Goal: Ask a question

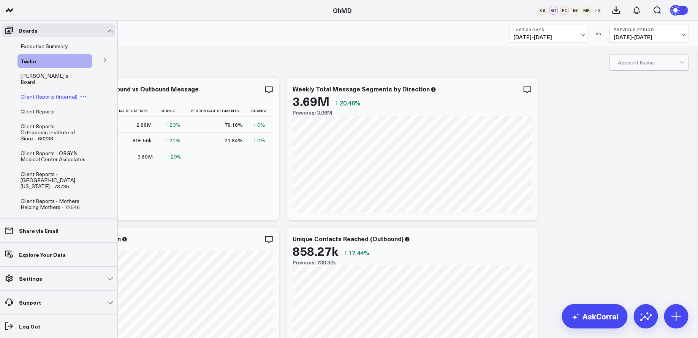
click at [57, 93] on span "Client Reports (Internal)" at bounding box center [49, 96] width 57 height 7
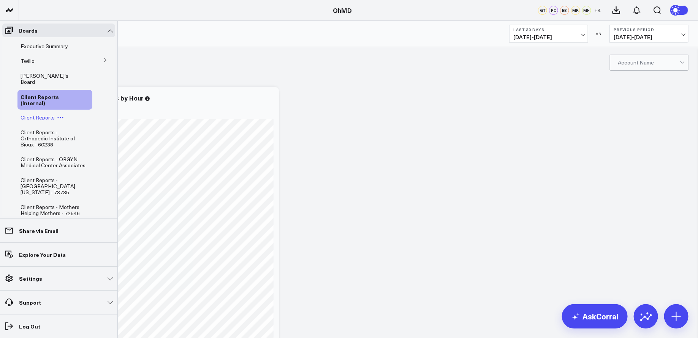
click at [44, 114] on span "Client Reports" at bounding box center [38, 117] width 34 height 7
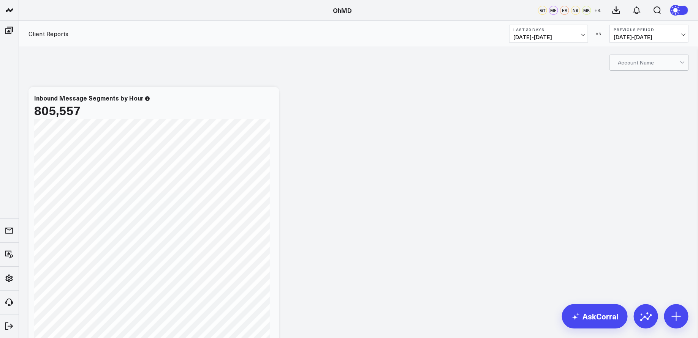
click at [677, 63] on div at bounding box center [648, 62] width 62 height 15
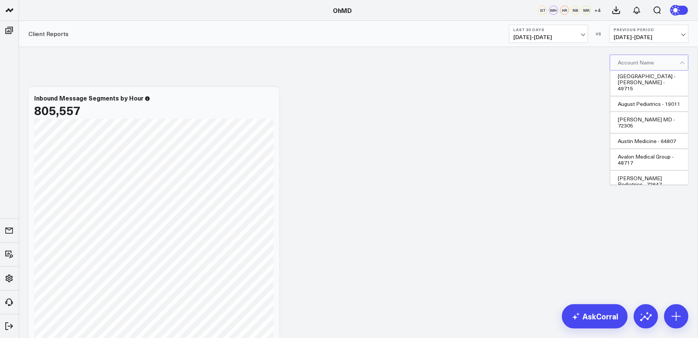
scroll to position [1578, 0]
click at [642, 194] on div "Aviator Care - 102112" at bounding box center [649, 202] width 78 height 16
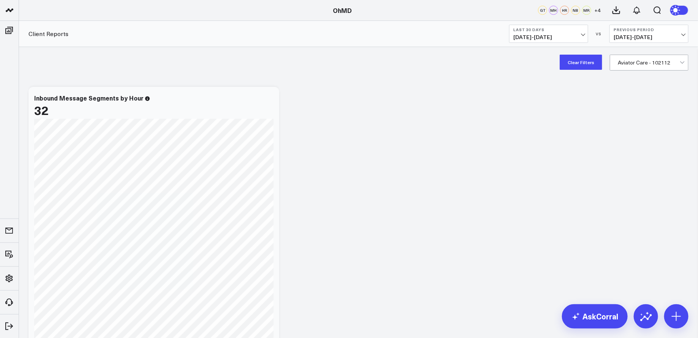
click at [577, 33] on button "Last 30 Days [DATE] - [DATE]" at bounding box center [548, 34] width 79 height 18
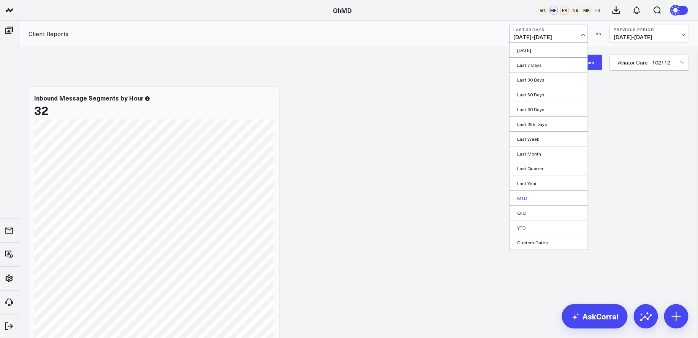
click at [533, 194] on link "MTD" at bounding box center [548, 198] width 78 height 14
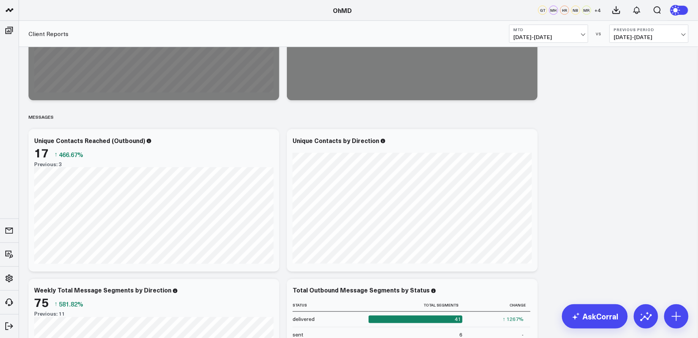
scroll to position [454, 0]
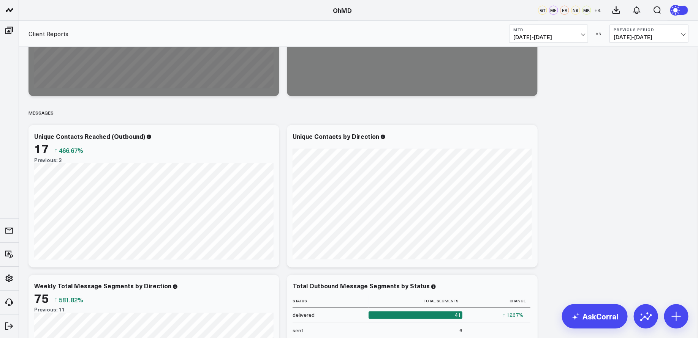
click at [578, 36] on span "[DATE] - [DATE]" at bounding box center [548, 37] width 71 height 6
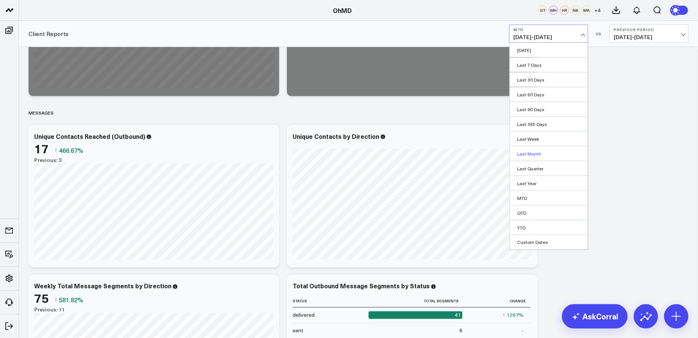
click at [546, 153] on link "Last Month" at bounding box center [548, 154] width 78 height 14
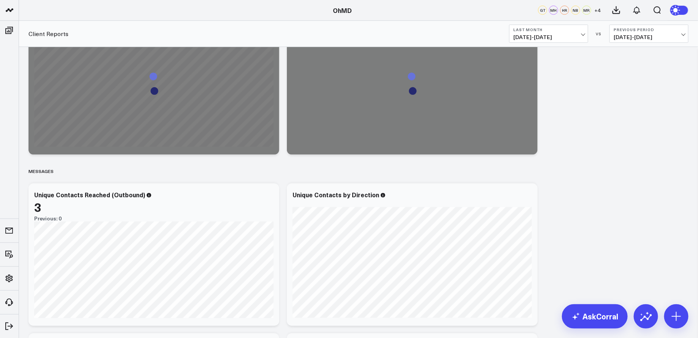
scroll to position [381, 0]
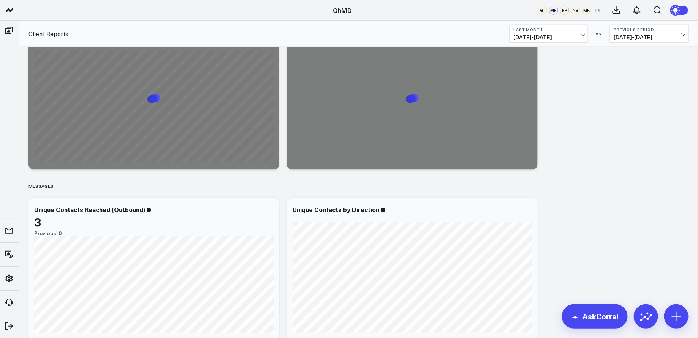
click at [575, 36] on span "[DATE] - [DATE]" at bounding box center [548, 37] width 71 height 6
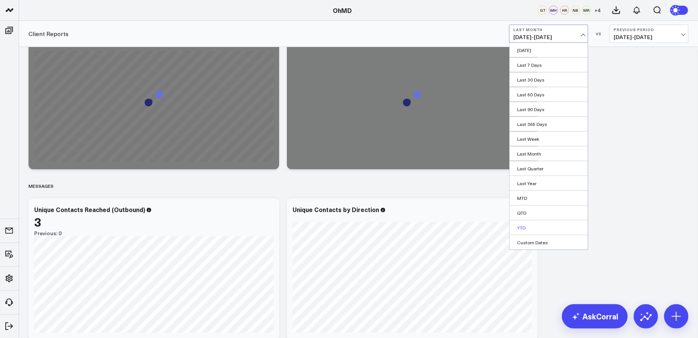
click at [529, 227] on link "YTD" at bounding box center [548, 228] width 78 height 14
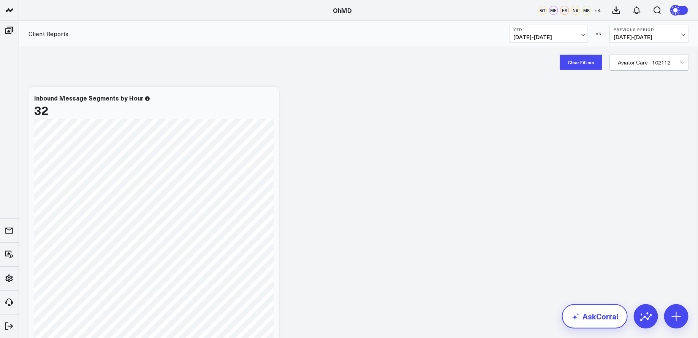
click at [591, 319] on link "AskCorral" at bounding box center [595, 317] width 66 height 24
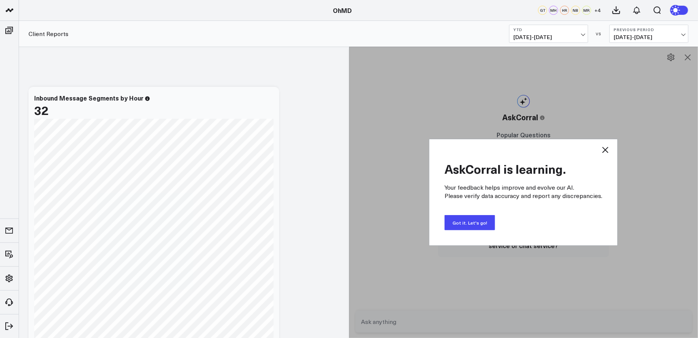
click at [603, 148] on icon at bounding box center [604, 149] width 9 height 9
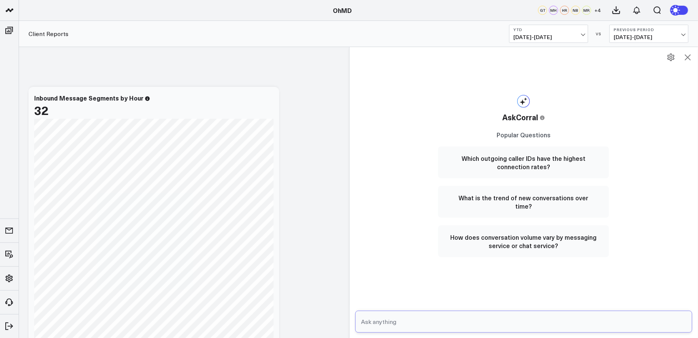
click at [433, 320] on input "text" at bounding box center [517, 322] width 316 height 14
type input "B"
paste input "102112"
type input "Tell me average # of outbound calls per day for the account Aviator Care - 1021…"
click at [684, 320] on icon "submit" at bounding box center [682, 321] width 3 height 2
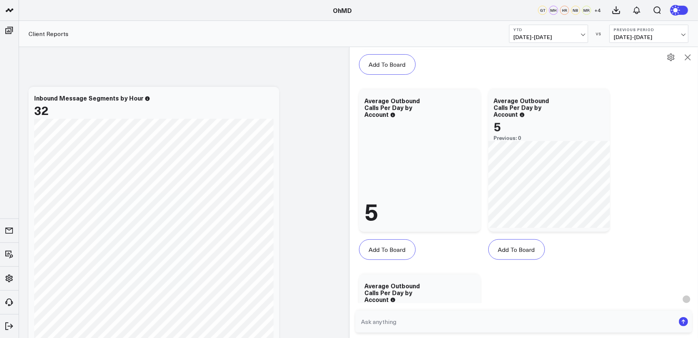
scroll to position [234, 0]
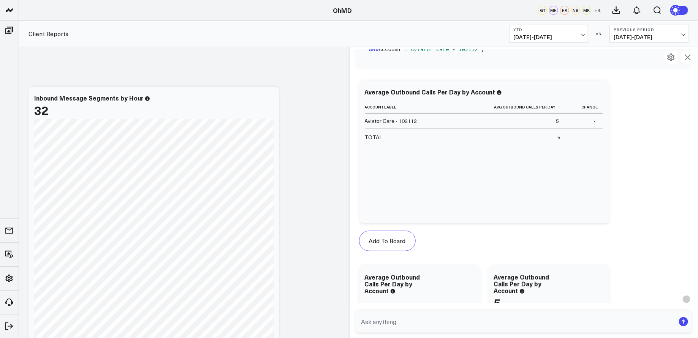
click at [690, 58] on icon at bounding box center [687, 57] width 9 height 9
